Goal: Information Seeking & Learning: Check status

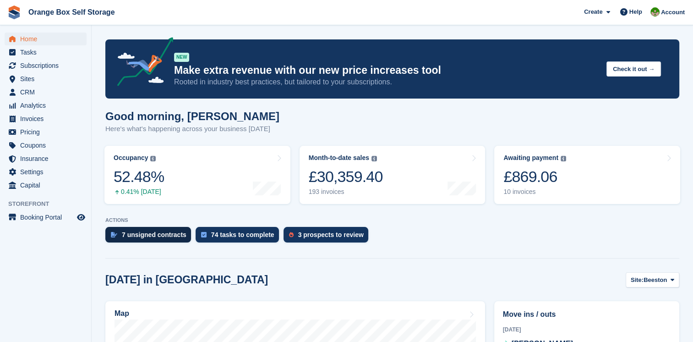
click at [161, 232] on div "7 unsigned contracts" at bounding box center [154, 234] width 65 height 7
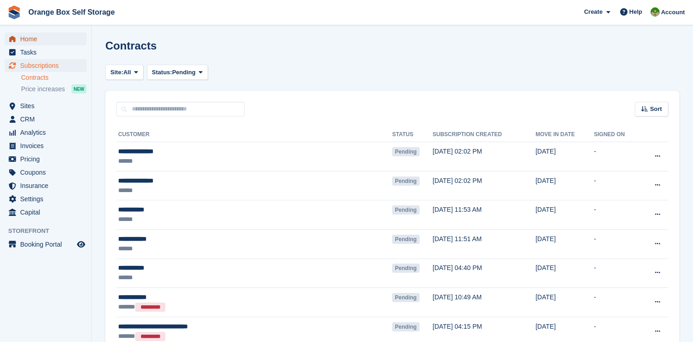
click at [25, 38] on span "Home" at bounding box center [47, 39] width 55 height 13
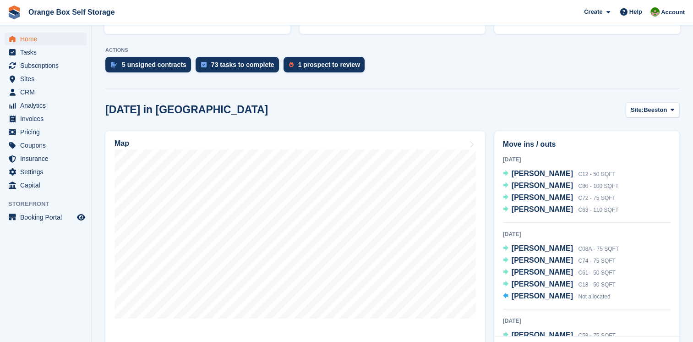
scroll to position [92, 0]
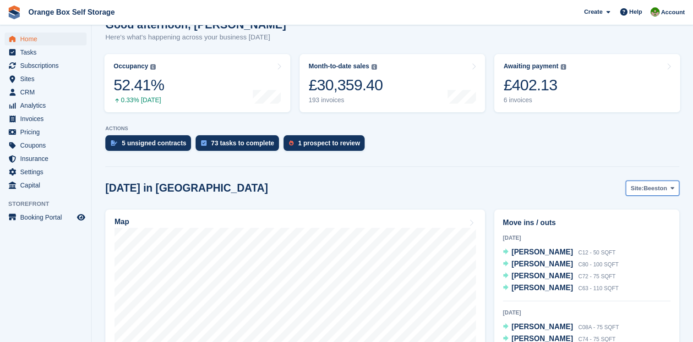
click at [651, 185] on span "Beeston" at bounding box center [655, 188] width 23 height 9
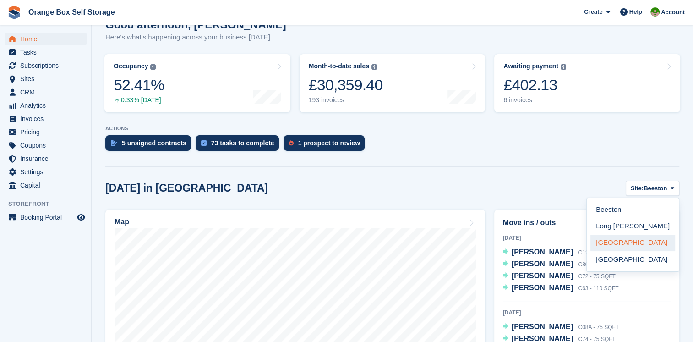
click at [608, 240] on link "[GEOGRAPHIC_DATA]" at bounding box center [633, 243] width 85 height 16
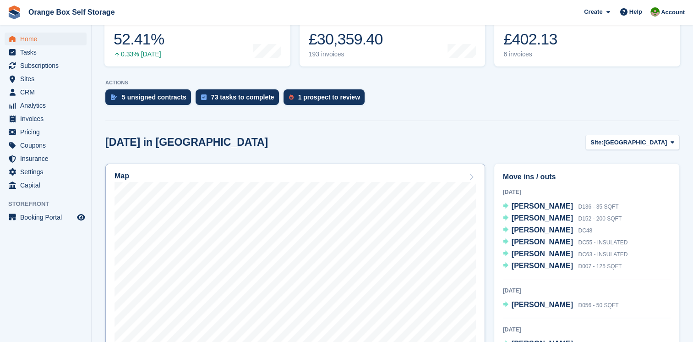
scroll to position [229, 0]
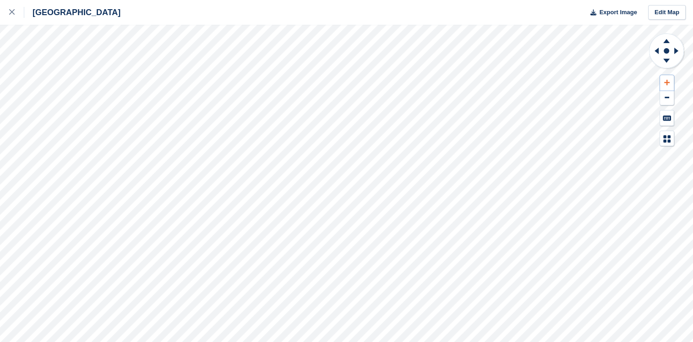
click at [668, 83] on icon at bounding box center [666, 82] width 5 height 6
click at [668, 83] on icon at bounding box center [666, 82] width 5 height 5
click at [655, 48] on icon at bounding box center [655, 51] width 11 height 24
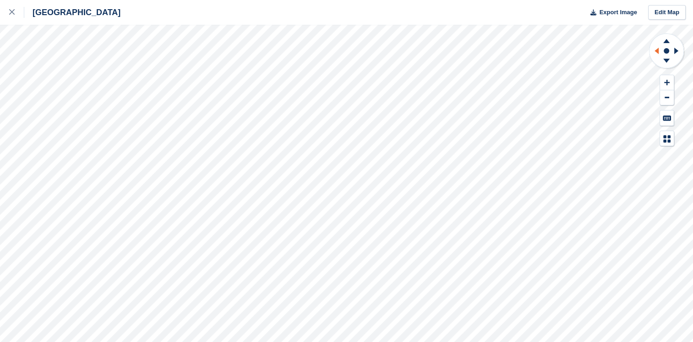
click at [655, 48] on icon at bounding box center [655, 51] width 11 height 24
drag, startPoint x: 655, startPoint y: 48, endPoint x: 665, endPoint y: 82, distance: 35.1
click at [665, 82] on icon at bounding box center [666, 82] width 5 height 6
click at [674, 49] on icon at bounding box center [676, 51] width 4 height 6
click at [658, 52] on icon at bounding box center [657, 51] width 4 height 6
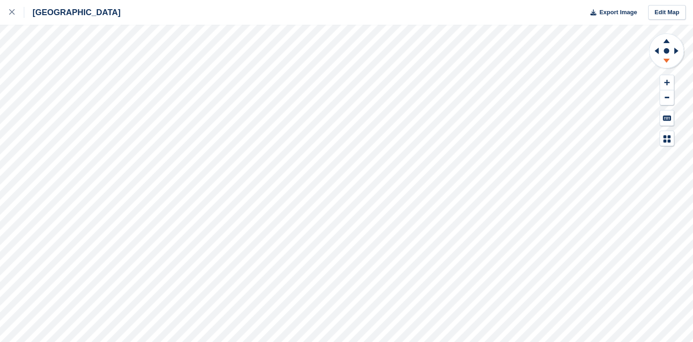
click at [667, 60] on icon at bounding box center [666, 61] width 6 height 4
click at [664, 41] on icon at bounding box center [667, 39] width 24 height 11
click at [16, 15] on div at bounding box center [16, 12] width 15 height 11
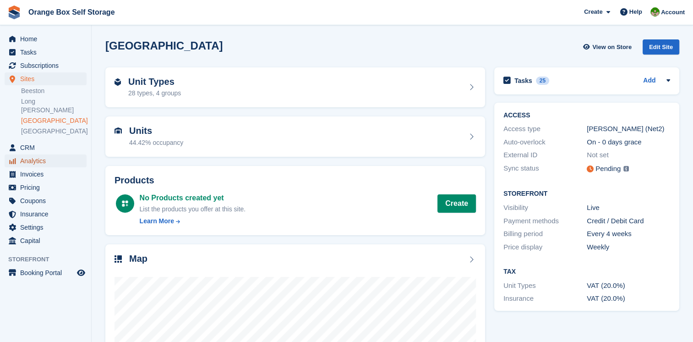
click at [37, 154] on span "Analytics" at bounding box center [47, 160] width 55 height 13
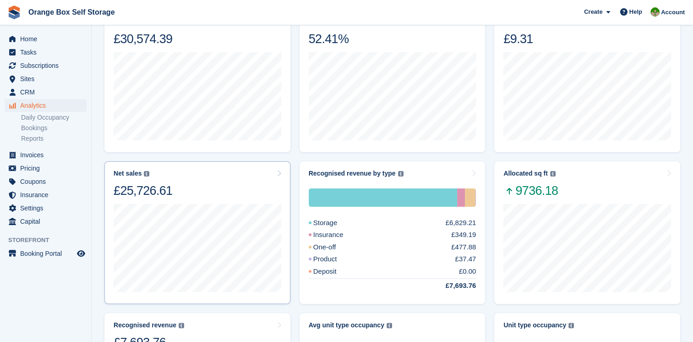
scroll to position [46, 0]
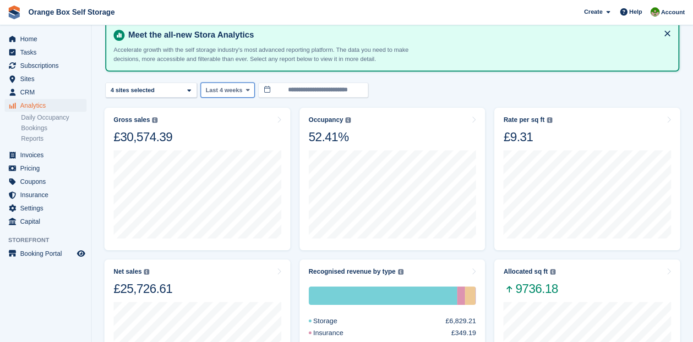
click at [244, 86] on span at bounding box center [247, 89] width 7 height 7
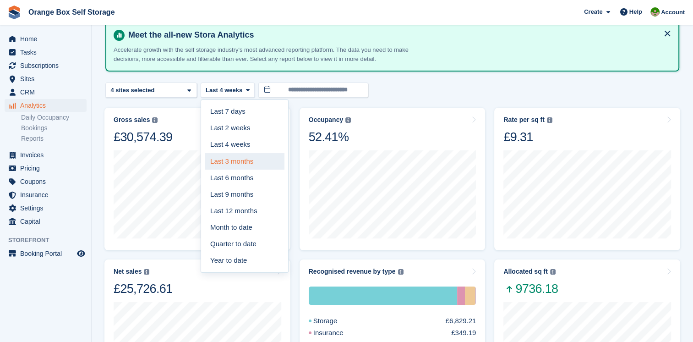
click at [242, 159] on link "Last 3 months" at bounding box center [245, 161] width 80 height 16
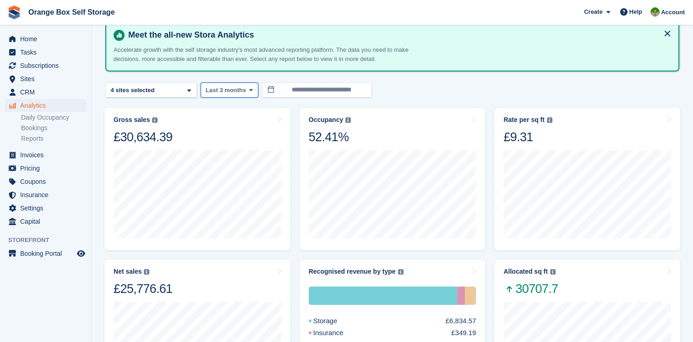
click at [248, 93] on span at bounding box center [250, 89] width 7 height 7
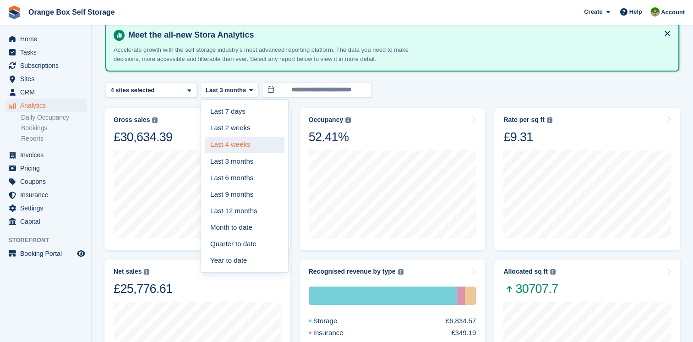
click at [246, 140] on link "Last 4 weeks" at bounding box center [245, 145] width 80 height 16
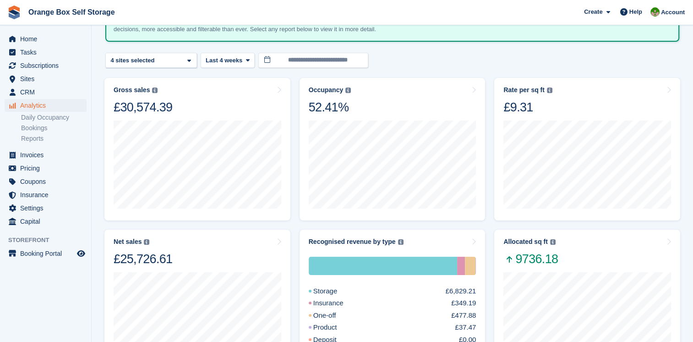
scroll to position [92, 0]
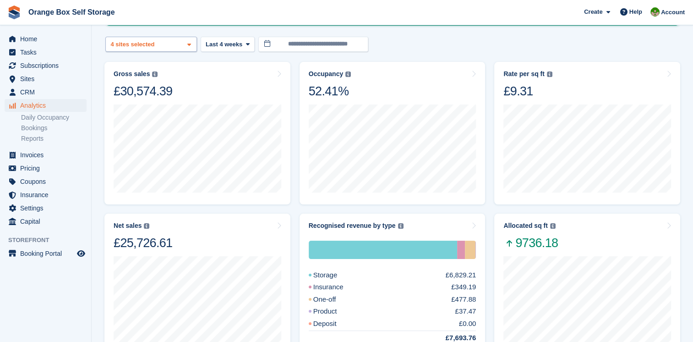
click at [192, 41] on span at bounding box center [189, 44] width 7 height 7
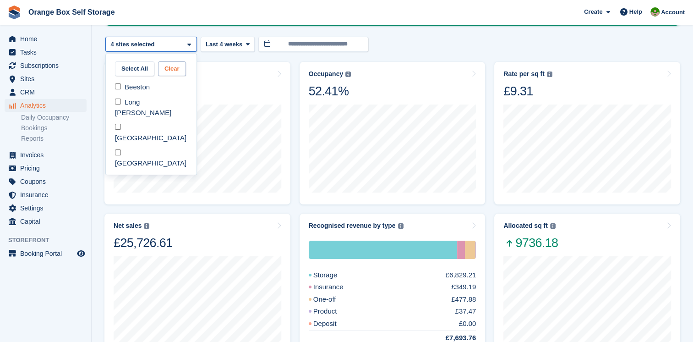
click at [173, 66] on button "Clear" at bounding box center [172, 68] width 28 height 15
click at [125, 87] on div "Beeston" at bounding box center [150, 87] width 83 height 15
select select "****"
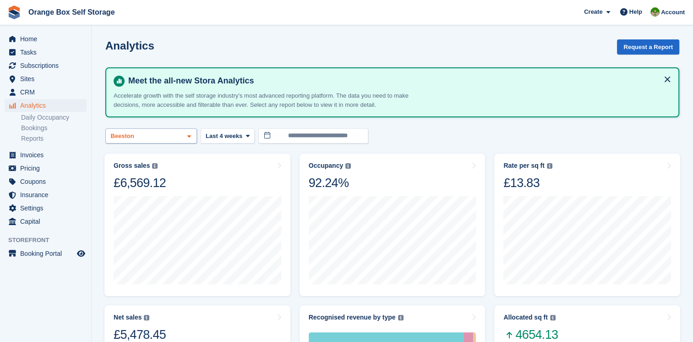
click at [181, 136] on div "Beeston" at bounding box center [151, 135] width 92 height 15
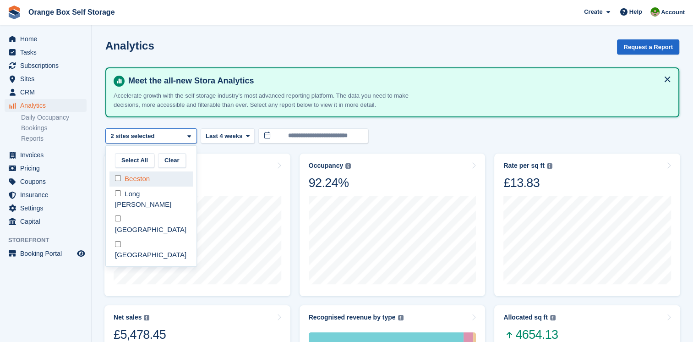
select select "****"
click at [242, 193] on div at bounding box center [198, 239] width 168 height 97
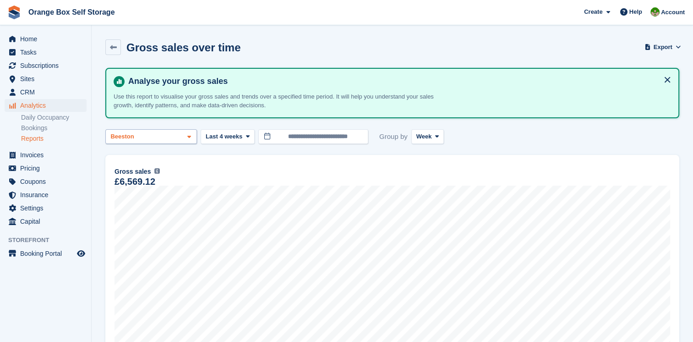
click at [192, 138] on span at bounding box center [189, 136] width 7 height 7
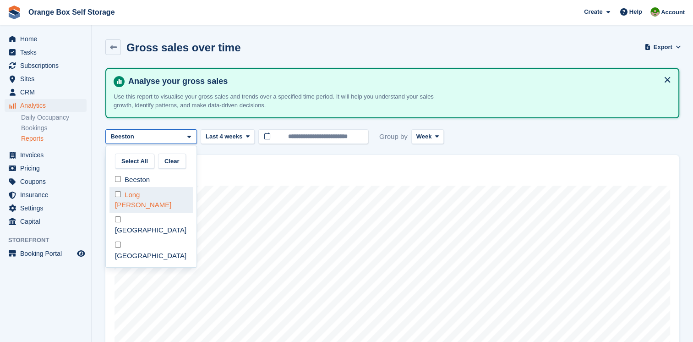
select select "****"
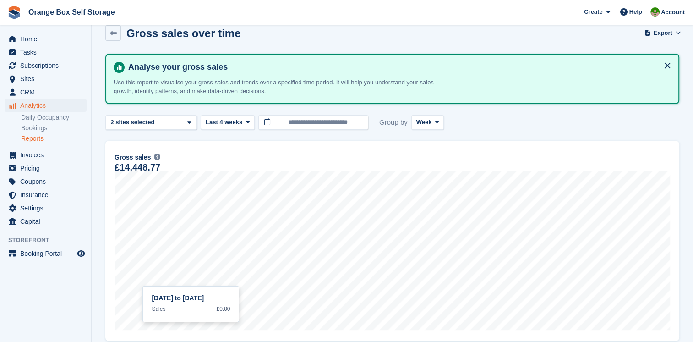
scroll to position [14, 0]
click at [192, 126] on div "Beeston 2 sites selected" at bounding box center [151, 122] width 92 height 15
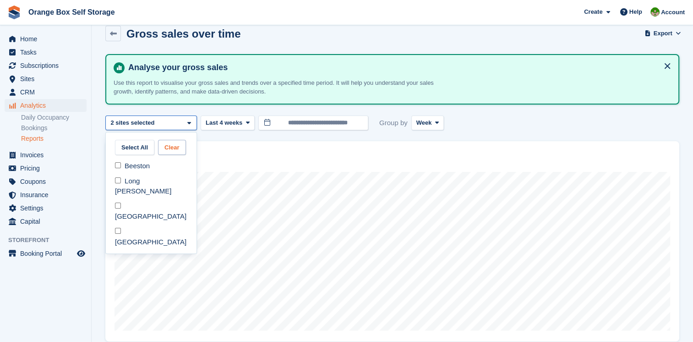
click at [179, 148] on button "Clear" at bounding box center [172, 147] width 28 height 15
click at [113, 180] on div "Long [PERSON_NAME]" at bounding box center [150, 185] width 83 height 25
select select "****"
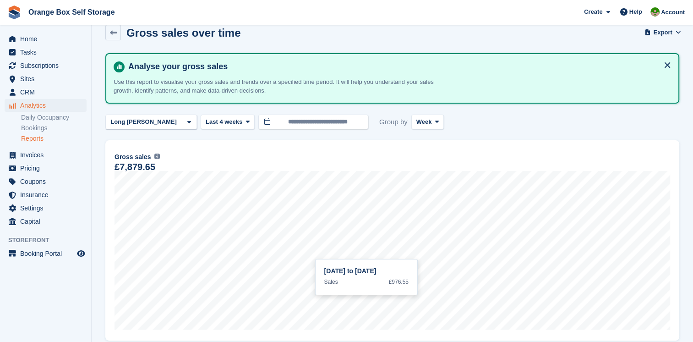
scroll to position [14, 0]
click at [191, 124] on icon at bounding box center [189, 123] width 4 height 6
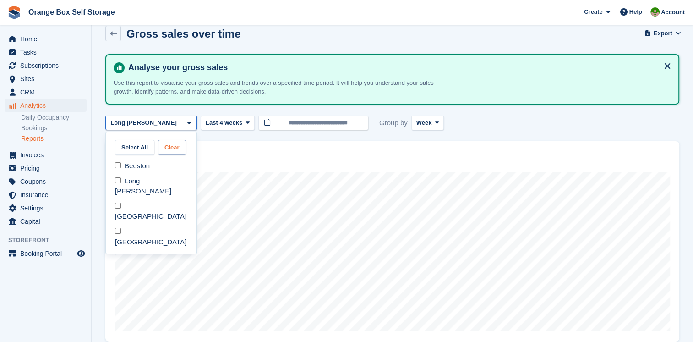
click at [167, 144] on button "Clear" at bounding box center [172, 147] width 28 height 15
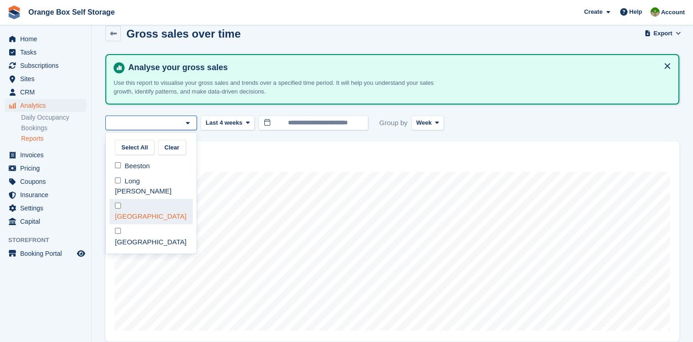
select select "****"
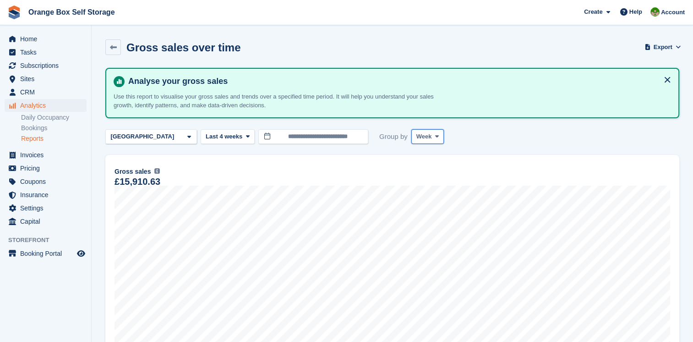
click at [435, 138] on icon at bounding box center [437, 136] width 4 height 6
click at [441, 191] on link "Month" at bounding box center [456, 191] width 80 height 16
click at [23, 91] on span "CRM" at bounding box center [47, 92] width 55 height 13
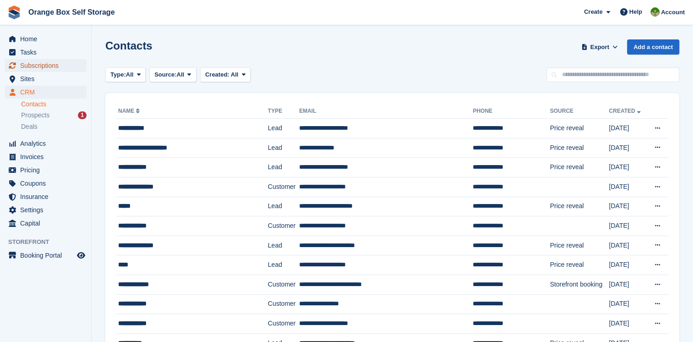
click at [43, 63] on span "Subscriptions" at bounding box center [47, 65] width 55 height 13
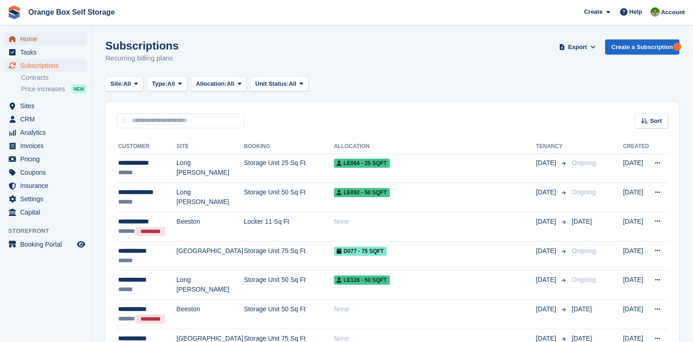
click at [25, 39] on span "Home" at bounding box center [47, 39] width 55 height 13
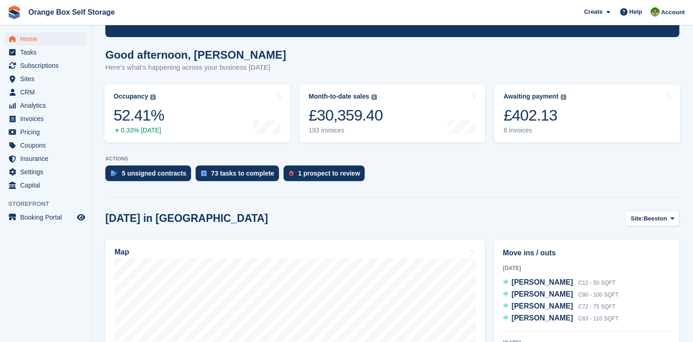
scroll to position [137, 0]
